Goal: Task Accomplishment & Management: Manage account settings

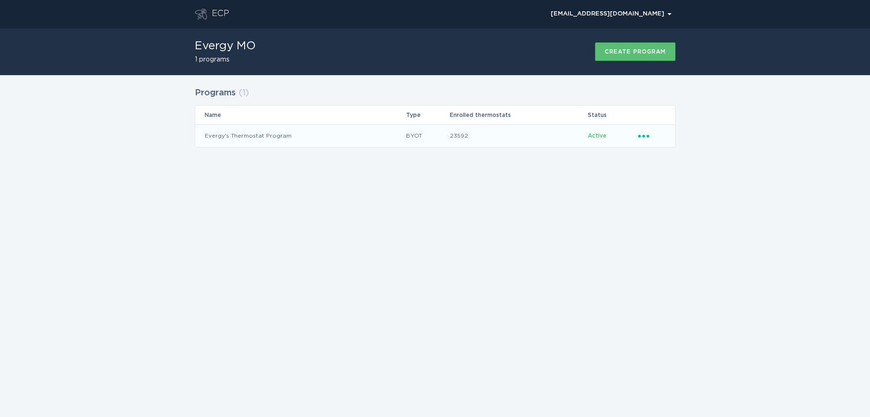
click at [651, 137] on div "Ellipsis" at bounding box center [652, 136] width 28 height 10
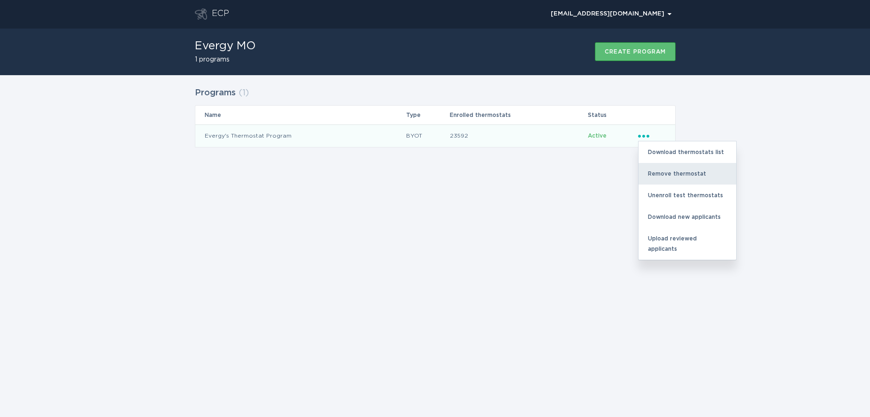
click at [665, 175] on div "Remove thermostat" at bounding box center [688, 174] width 98 height 22
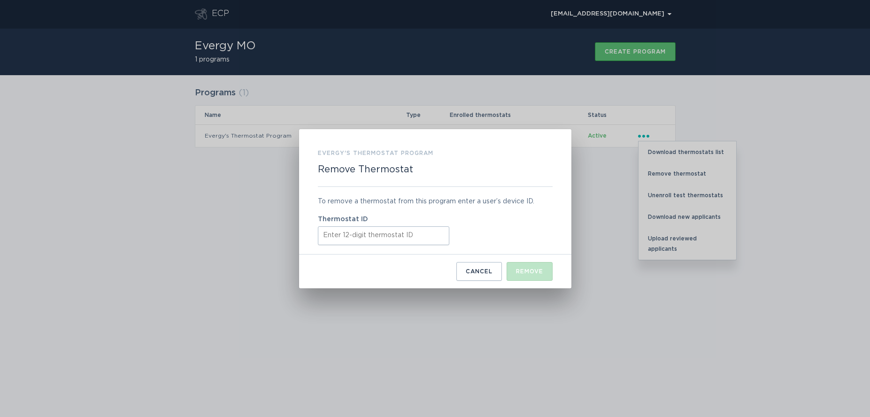
click at [375, 235] on input "Thermostat ID" at bounding box center [383, 235] width 131 height 19
paste input "415524431610"
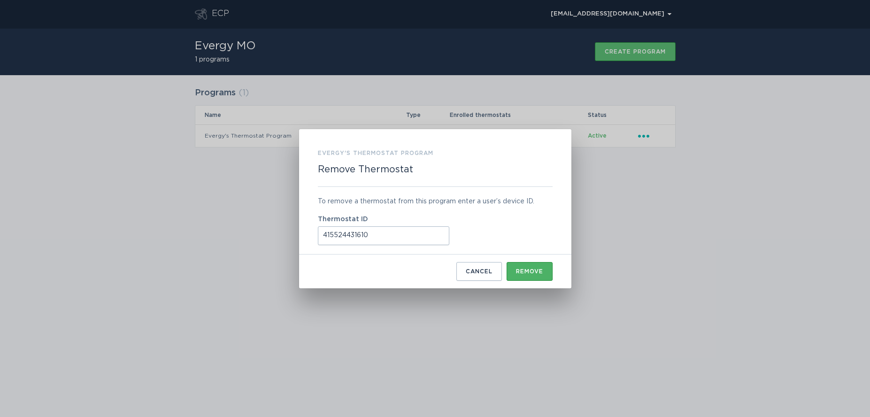
type input "415524431610"
click at [535, 272] on div "Remove" at bounding box center [529, 272] width 27 height 6
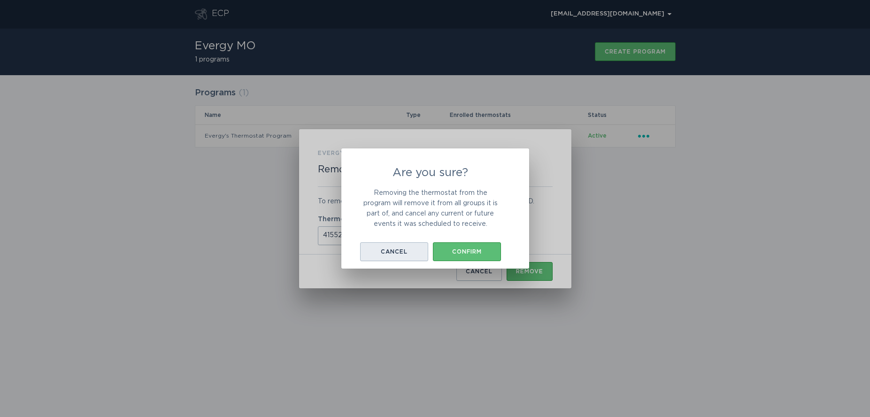
click at [401, 253] on div "Cancel" at bounding box center [394, 252] width 59 height 6
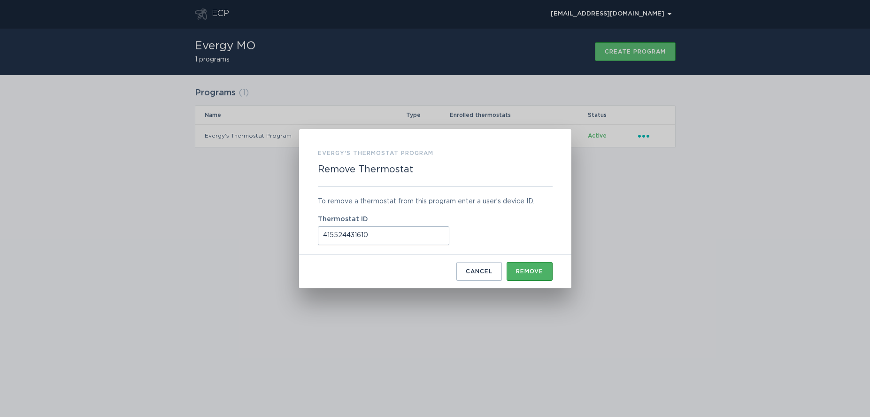
click at [531, 274] on div "Remove" at bounding box center [529, 272] width 27 height 6
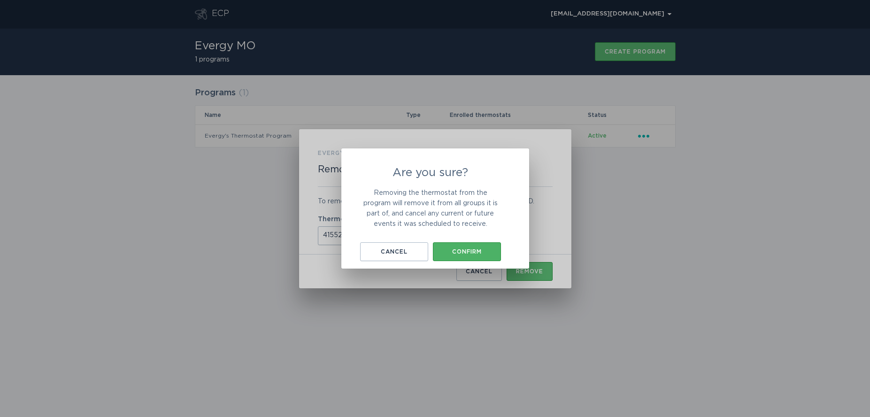
click at [460, 243] on button "Confirm" at bounding box center [467, 251] width 68 height 19
